Goal: Find specific page/section: Find specific page/section

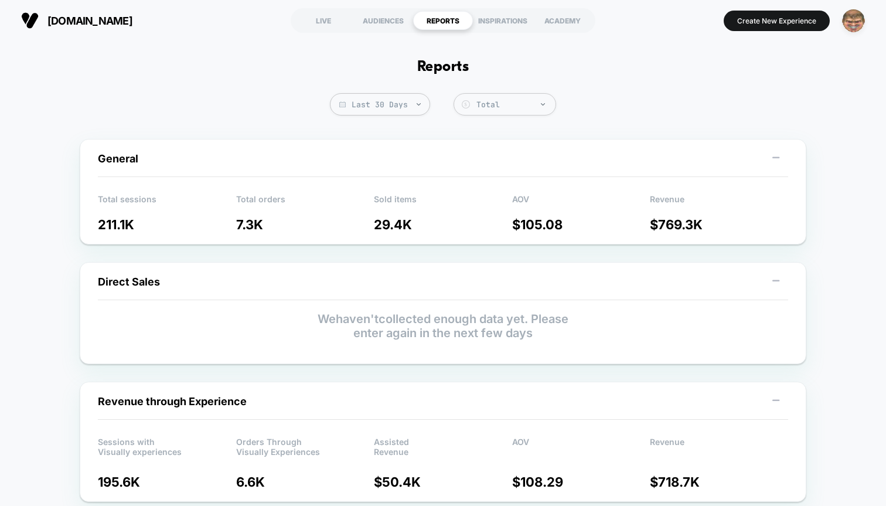
click at [848, 29] on img "button" at bounding box center [853, 20] width 23 height 23
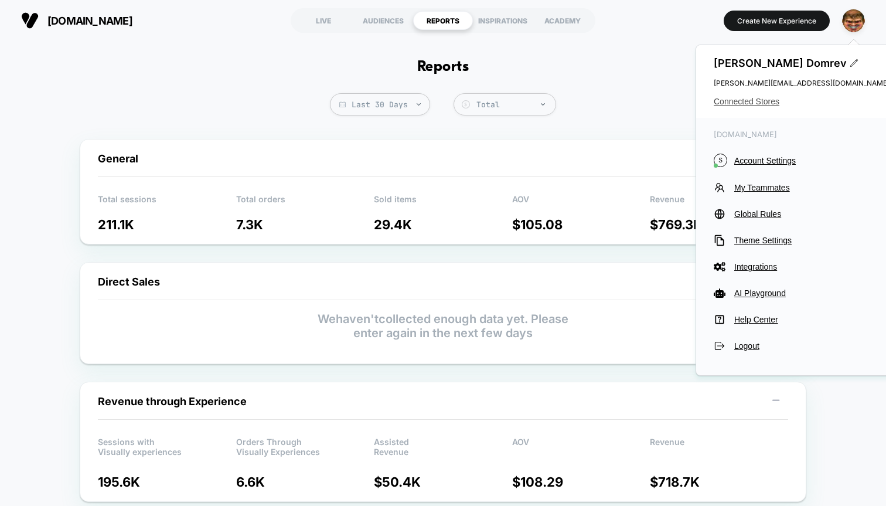
click at [743, 101] on span "Connected Stores" at bounding box center [802, 101] width 176 height 9
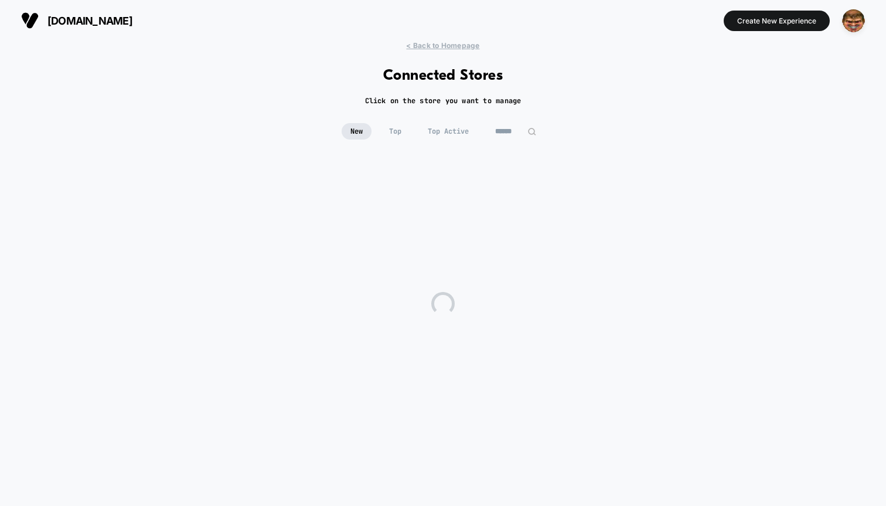
click at [497, 133] on input at bounding box center [516, 131] width 59 height 16
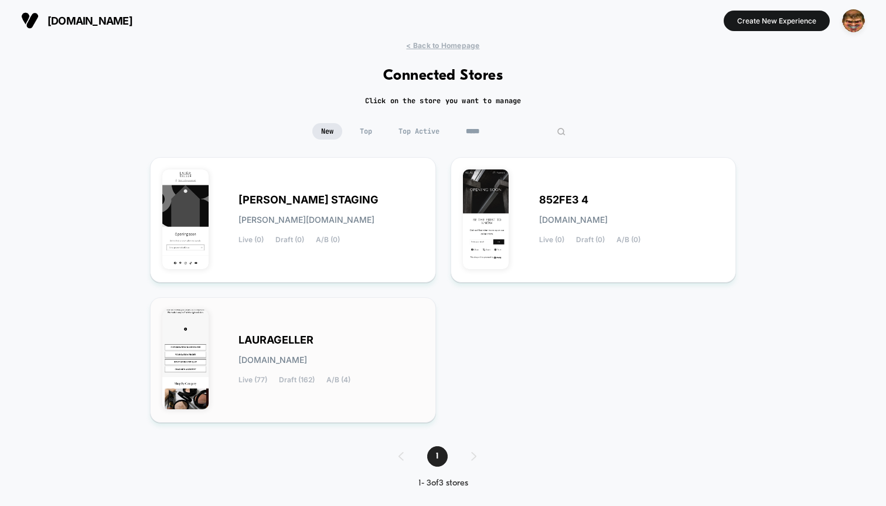
type input "*****"
click at [345, 315] on div "[PERSON_NAME][DOMAIN_NAME] Live (77) Draft (162) A/B (4)" at bounding box center [292, 360] width 261 height 101
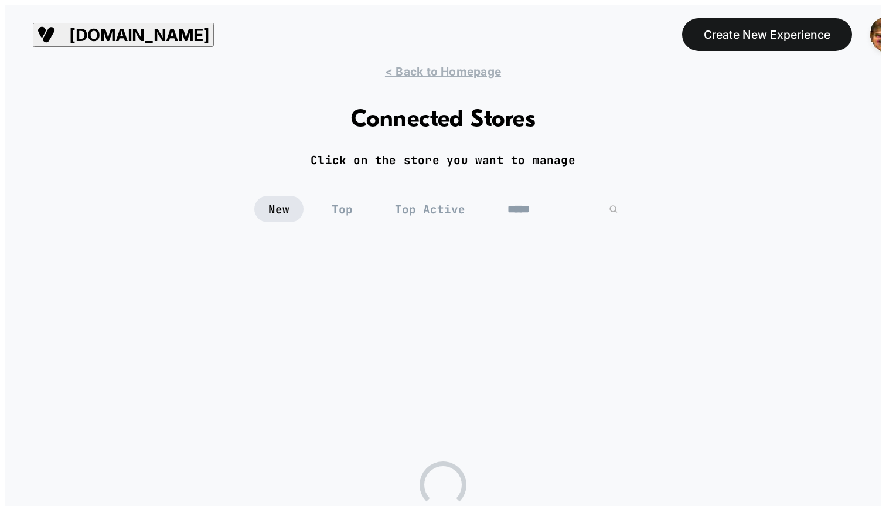
click at [345, 329] on html "[DOMAIN_NAME] Create New Experience [DOMAIN_NAME] < Back to Homepage Connected …" at bounding box center [443, 420] width 886 height 840
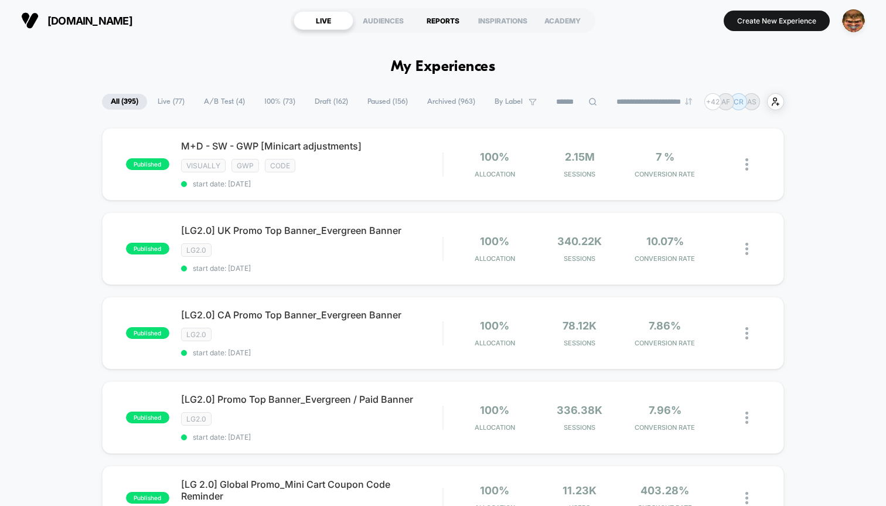
click at [453, 12] on div "REPORTS" at bounding box center [443, 20] width 60 height 19
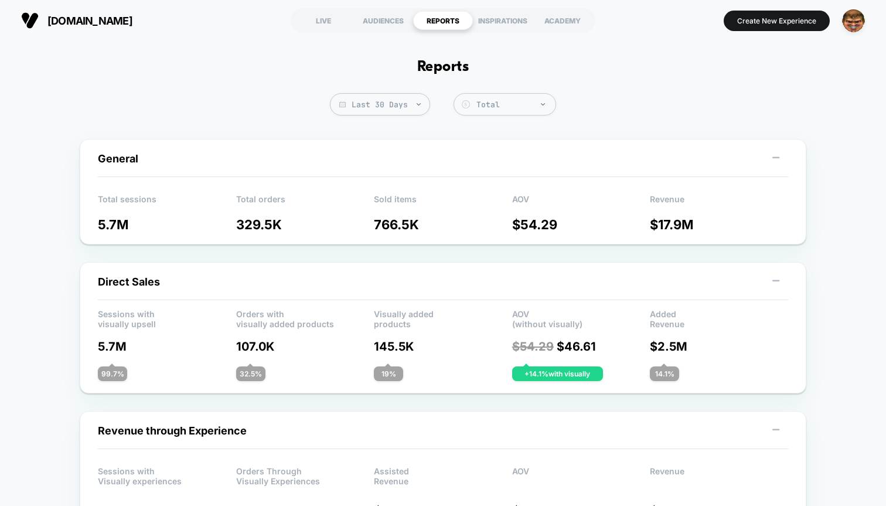
drag, startPoint x: 698, startPoint y: 220, endPoint x: 655, endPoint y: 219, distance: 42.2
click at [655, 219] on p "$ 17.9M" at bounding box center [719, 224] width 138 height 15
click at [855, 27] on img "button" at bounding box center [853, 20] width 23 height 23
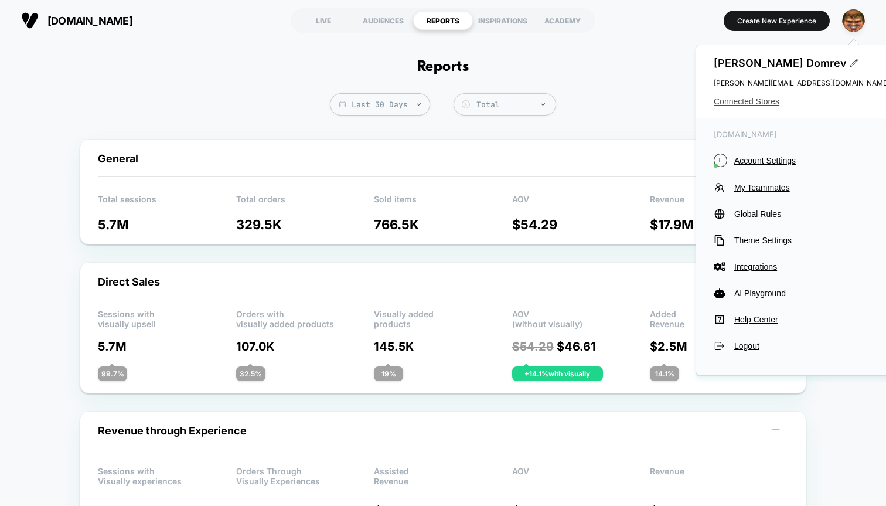
click at [742, 101] on span "Connected Stores" at bounding box center [802, 101] width 176 height 9
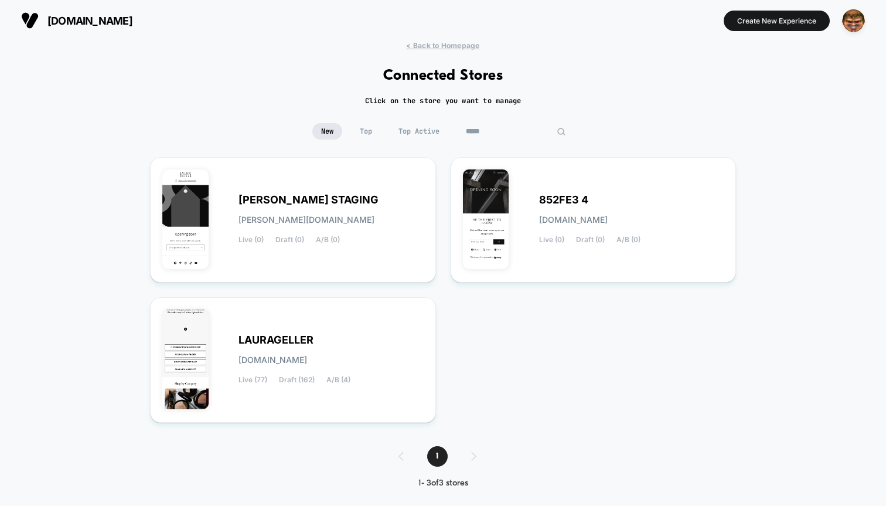
click at [505, 127] on input "*****" at bounding box center [515, 131] width 117 height 16
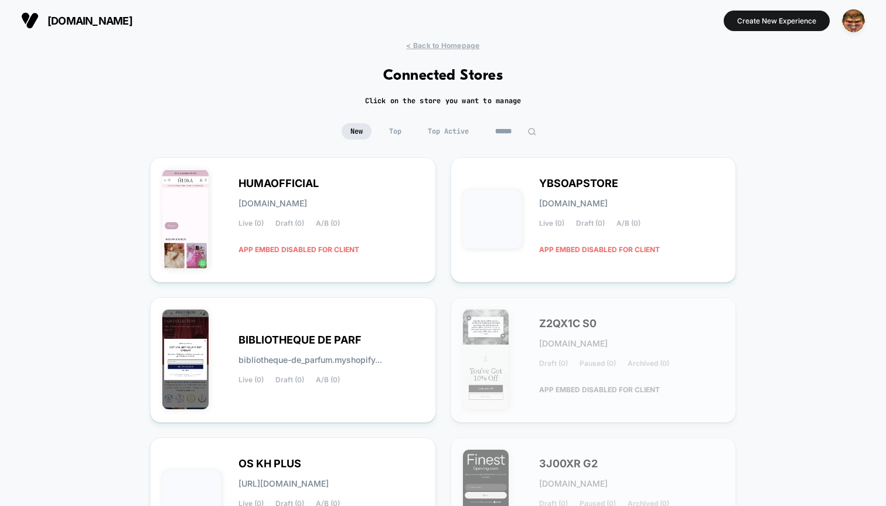
click at [421, 135] on span "Top Active" at bounding box center [448, 131] width 59 height 16
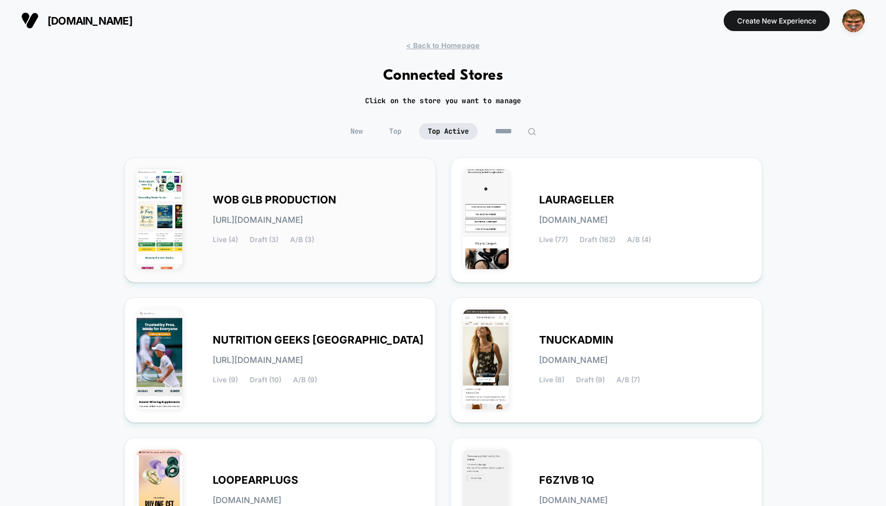
click at [263, 184] on div "WOB GLB PRODUCTION [URL][DOMAIN_NAME] Live (4) Draft (3) A/B (3)" at bounding box center [280, 219] width 287 height 101
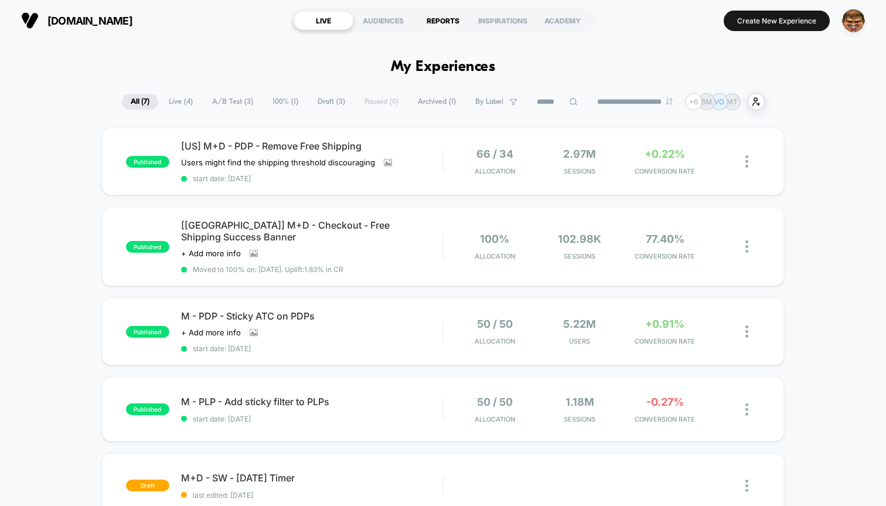
click at [446, 22] on div "REPORTS" at bounding box center [443, 20] width 60 height 19
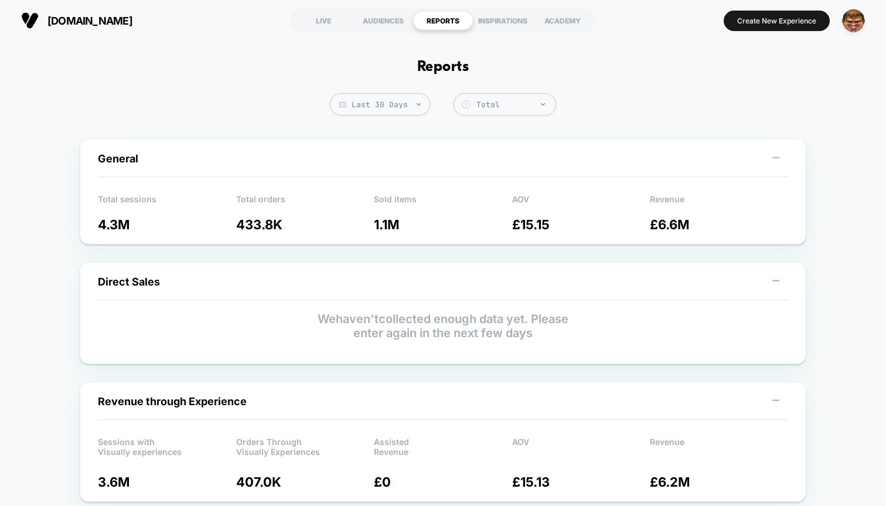
click at [684, 227] on p "£ 6.6M" at bounding box center [719, 224] width 138 height 15
